Goal: Communication & Community: Share content

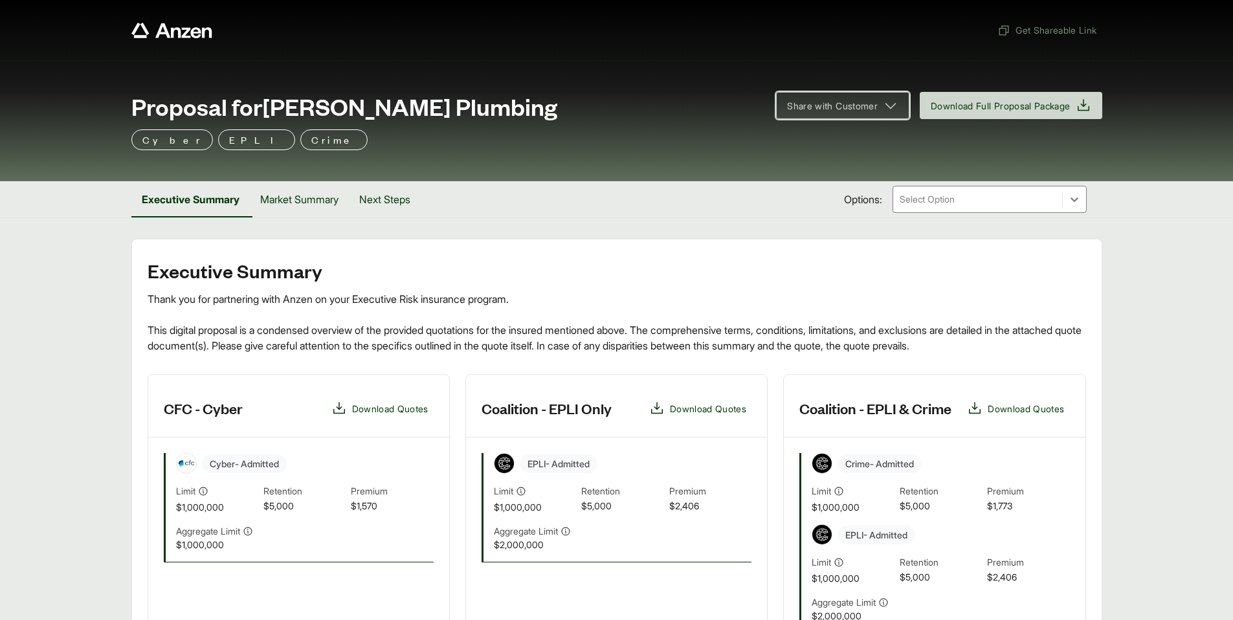
click at [888, 108] on icon at bounding box center [891, 106] width 16 height 16
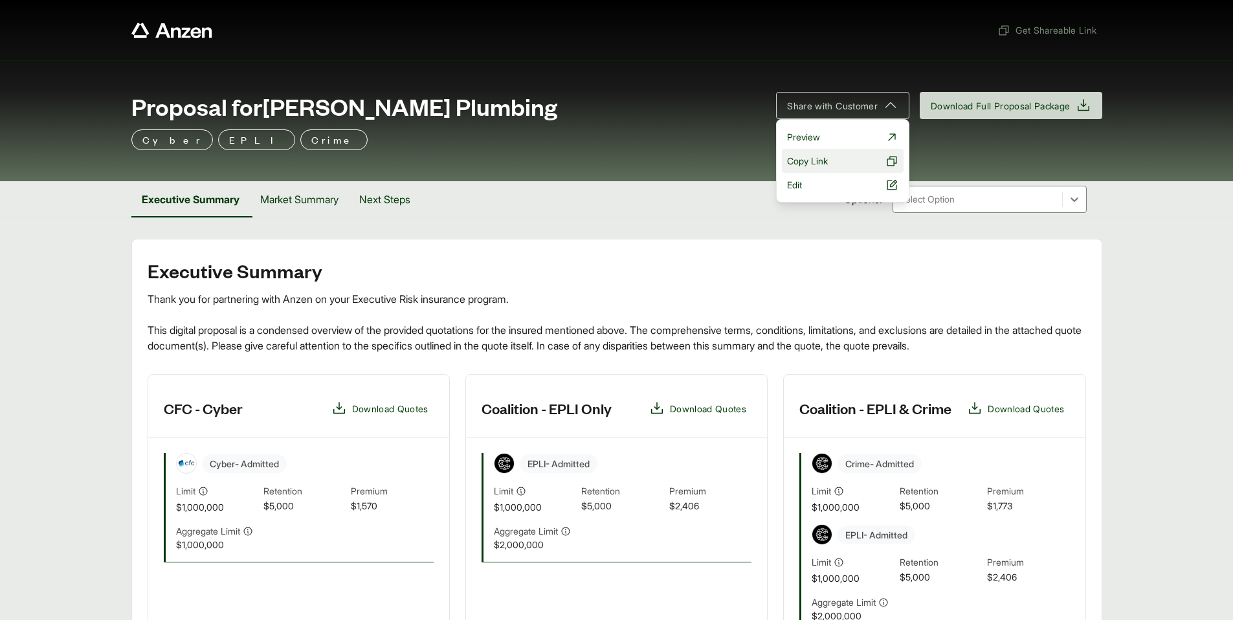
click at [822, 166] on button "Copy Link" at bounding box center [843, 161] width 122 height 24
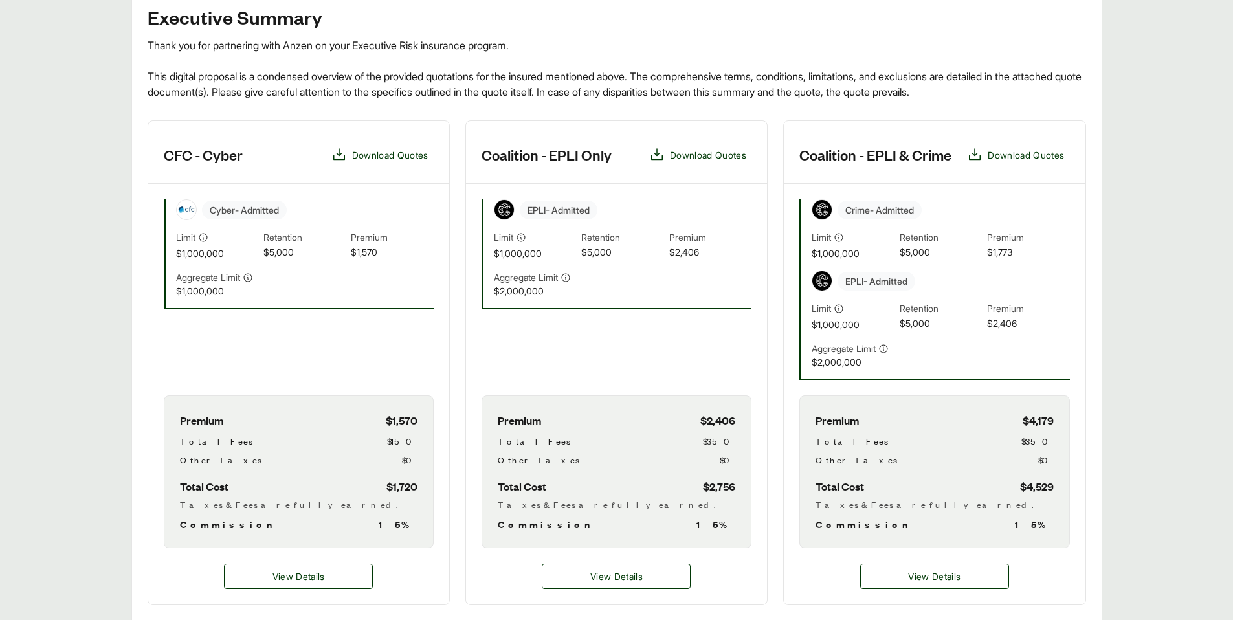
scroll to position [259, 0]
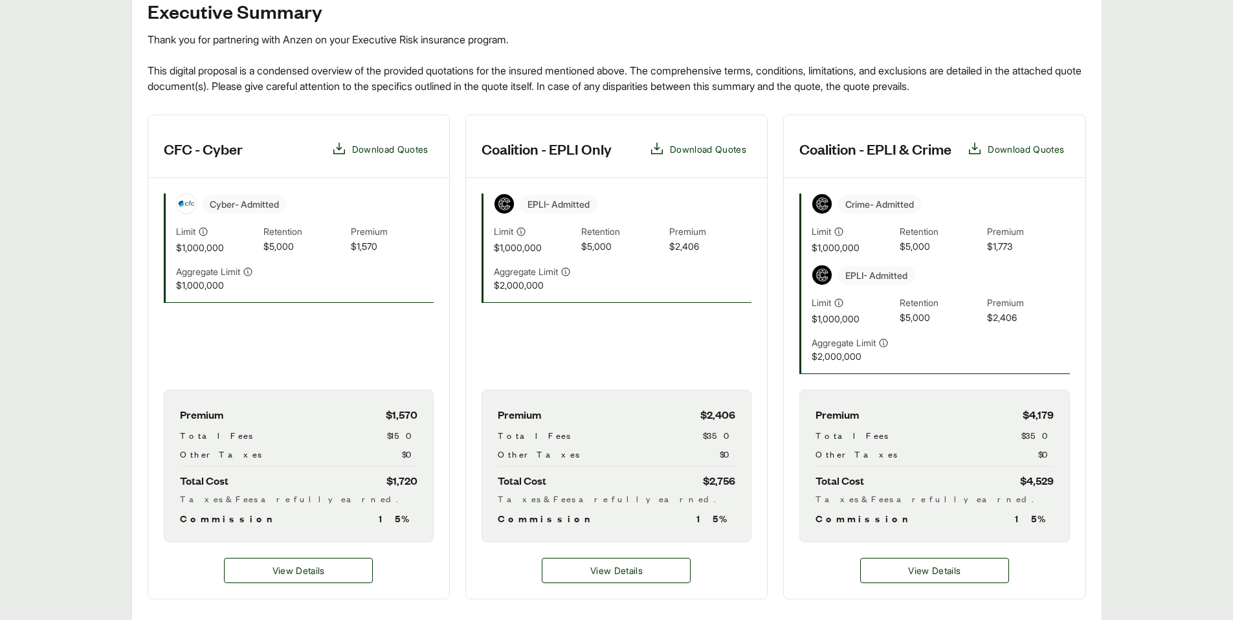
click at [1142, 350] on main "Executive Summary Thank you for partnering with Anzen on your Executive Risk in…" at bounding box center [616, 550] width 1233 height 1143
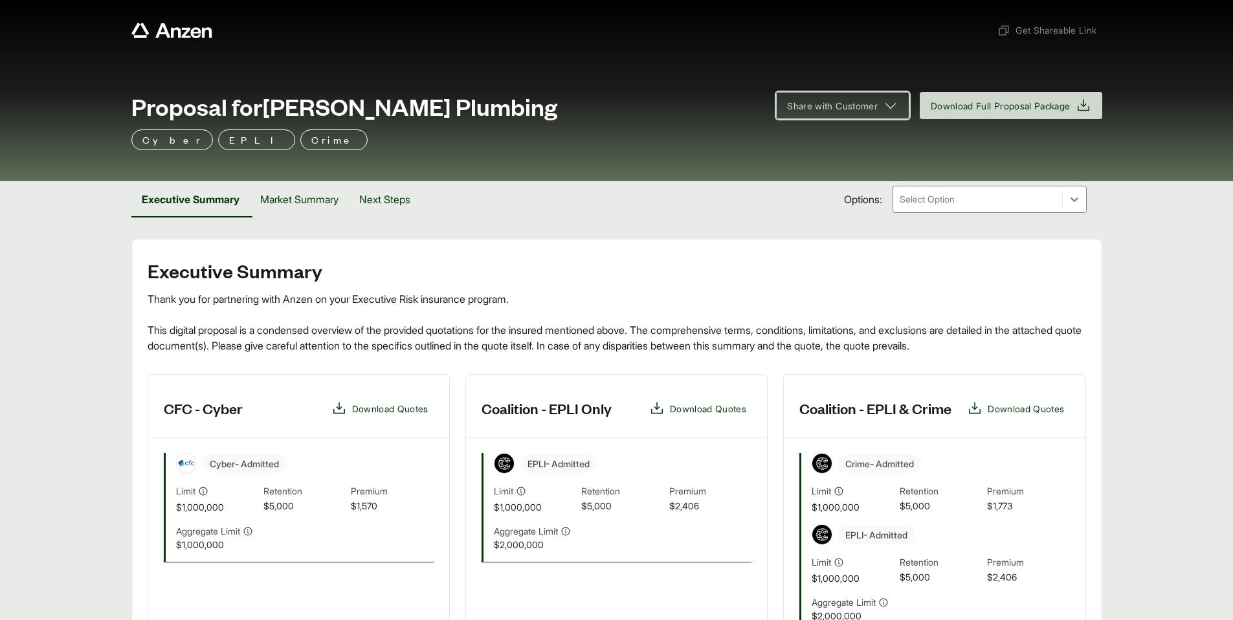
click at [891, 108] on button "Share with Customer" at bounding box center [842, 105] width 133 height 27
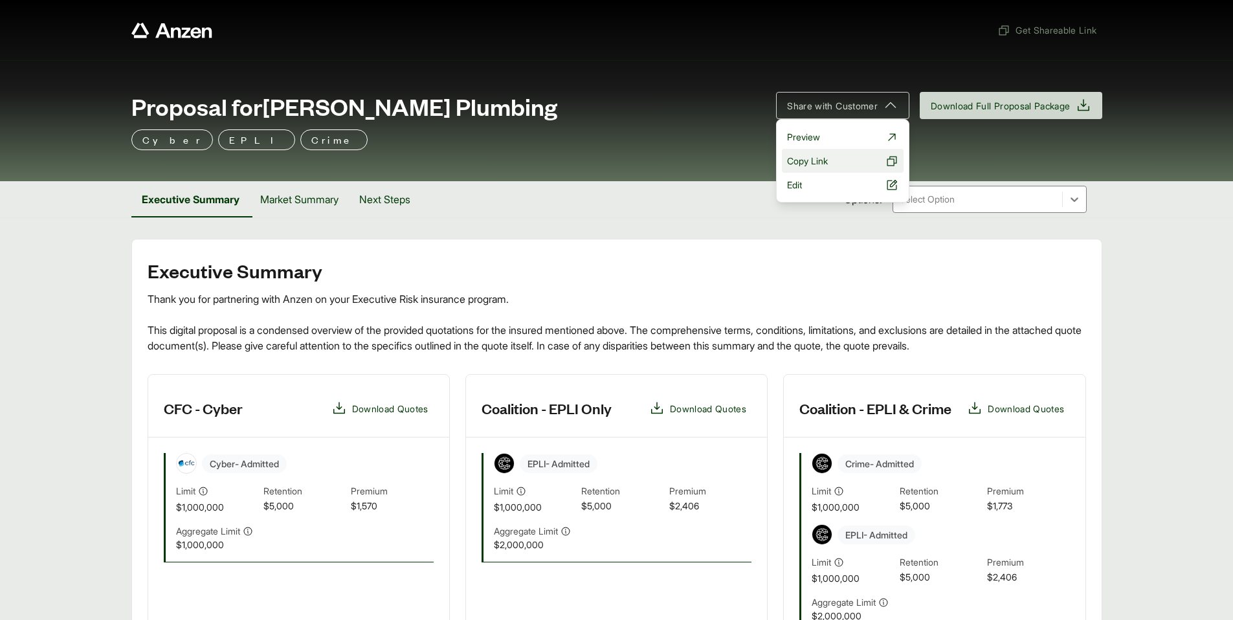
click at [823, 162] on button "Copy Link" at bounding box center [843, 161] width 122 height 24
